Goal: Find contact information: Find contact information

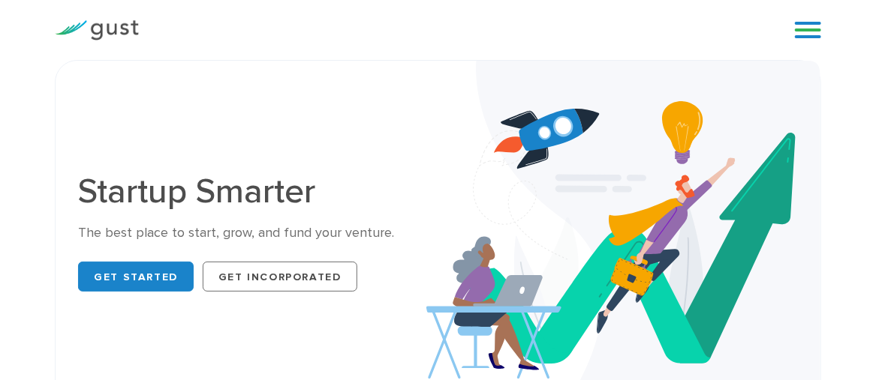
click at [802, 32] on link at bounding box center [808, 30] width 26 height 23
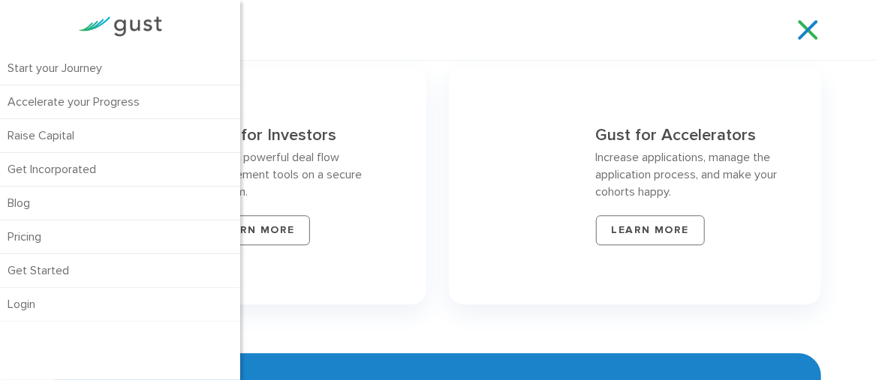
scroll to position [5957, 0]
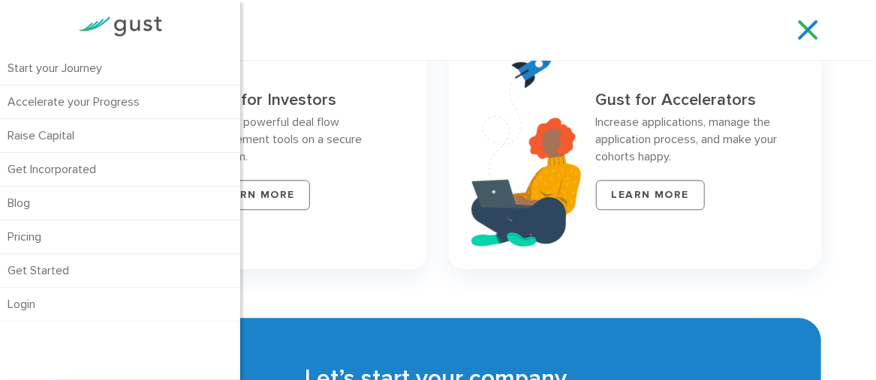
drag, startPoint x: 855, startPoint y: 250, endPoint x: 846, endPoint y: 245, distance: 10.7
click at [855, 250] on div "Gust for Investors Access powerful deal flow management tools on a secure platf…" at bounding box center [438, 150] width 876 height 260
click at [805, 36] on link at bounding box center [808, 30] width 26 height 23
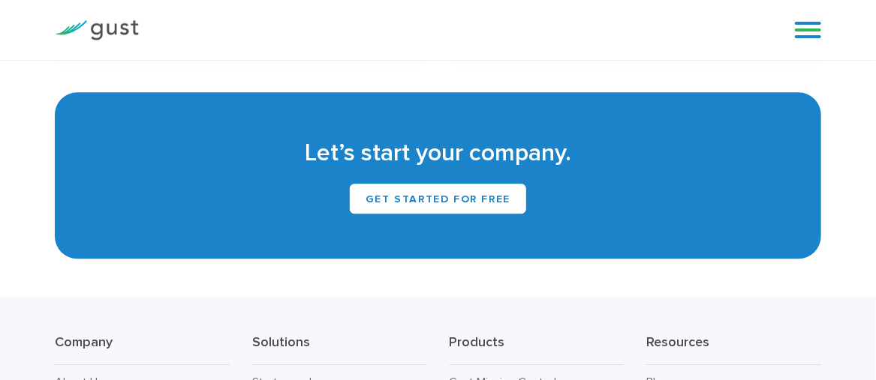
scroll to position [6383, 0]
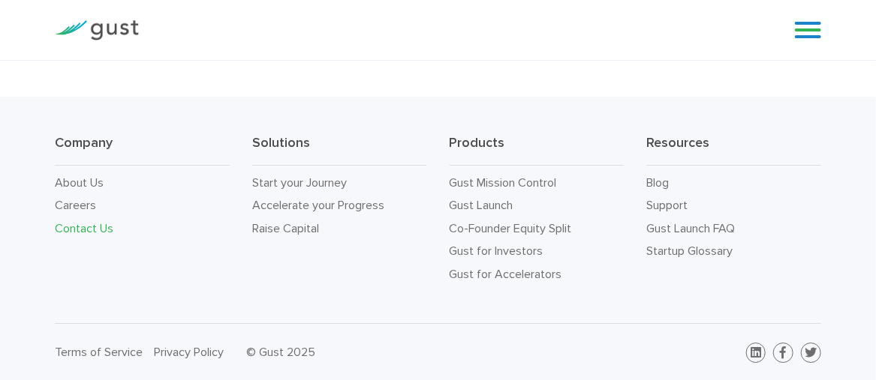
click at [89, 228] on link "Contact Us" at bounding box center [84, 228] width 59 height 14
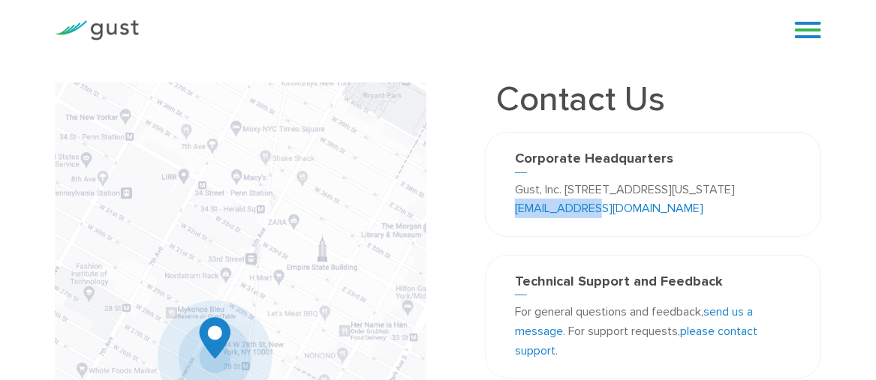
drag, startPoint x: 689, startPoint y: 209, endPoint x: 593, endPoint y: 206, distance: 96.1
click at [593, 206] on p "Gust, Inc. [STREET_ADDRESS][US_STATE] [EMAIL_ADDRESS][DOMAIN_NAME]" at bounding box center [652, 199] width 275 height 38
copy link "[EMAIL_ADDRESS][DOMAIN_NAME]"
